Goal: Navigation & Orientation: Find specific page/section

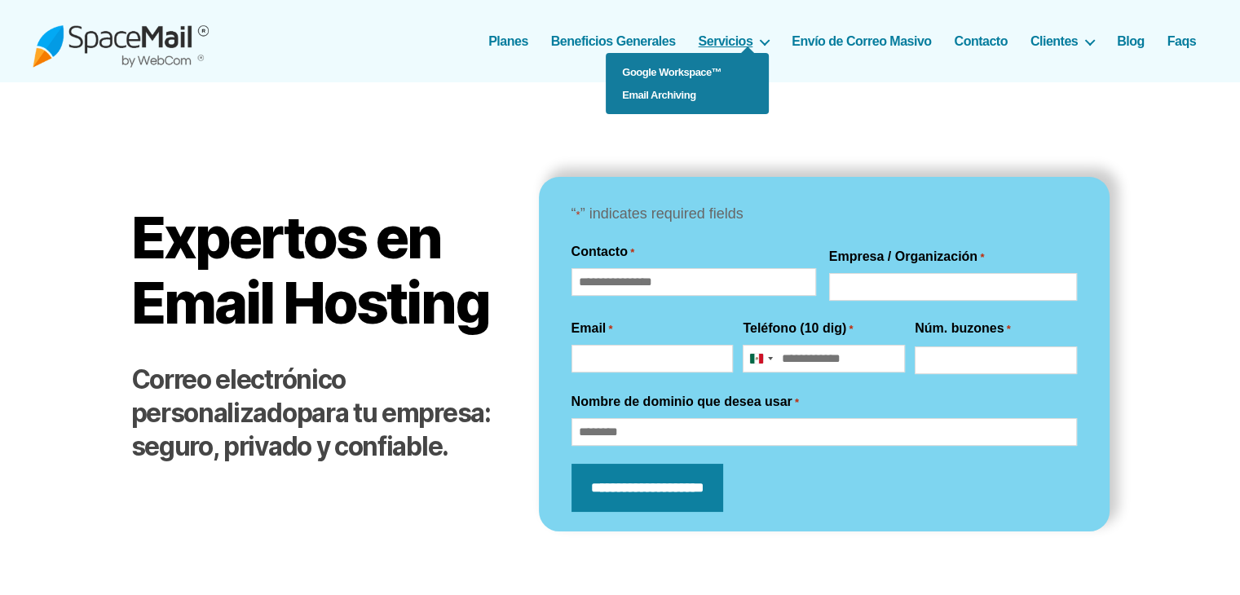
click at [743, 35] on link "Servicios" at bounding box center [734, 40] width 71 height 15
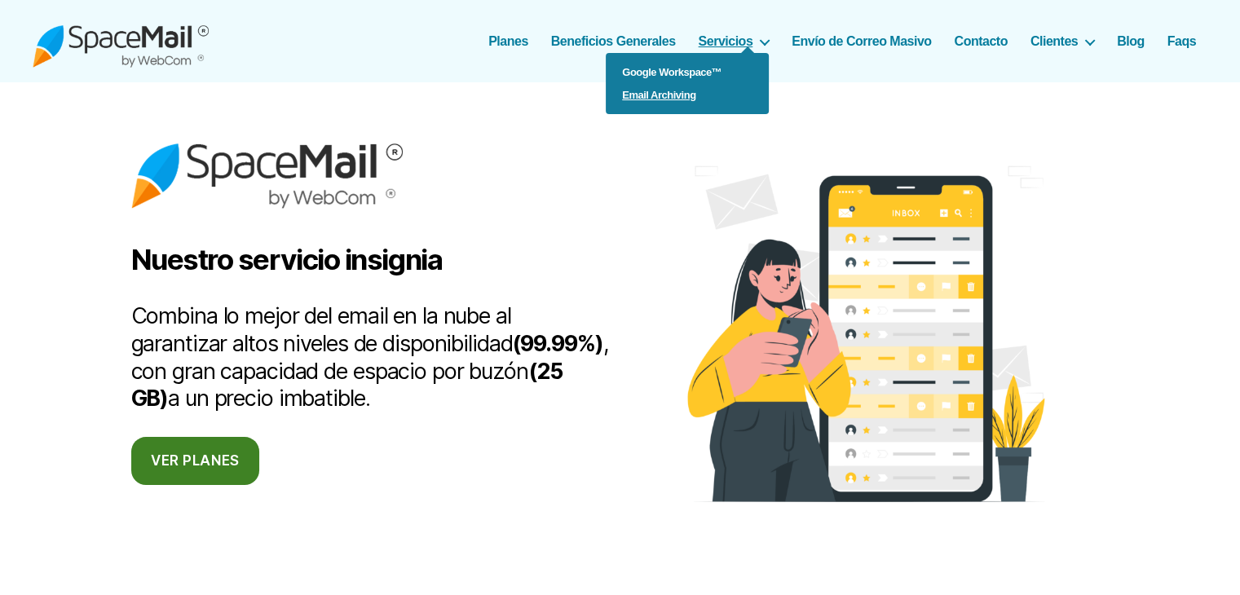
click at [687, 98] on link "Email Archiving" at bounding box center [687, 95] width 163 height 23
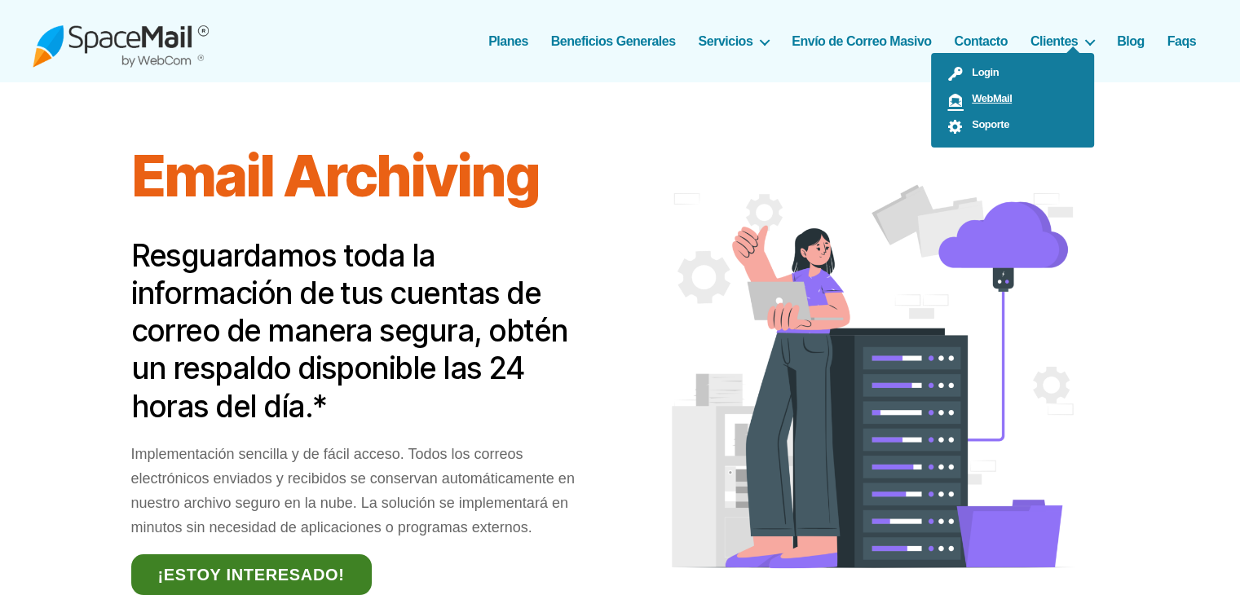
click at [999, 99] on span "WebMail" at bounding box center [987, 98] width 48 height 12
